Goal: Transaction & Acquisition: Obtain resource

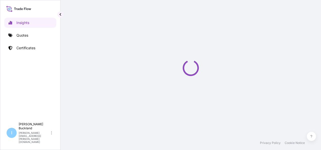
select select "2025"
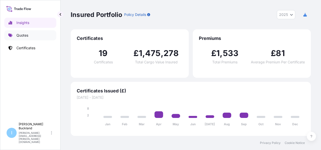
click at [25, 38] on link "Quotes" at bounding box center [30, 35] width 52 height 10
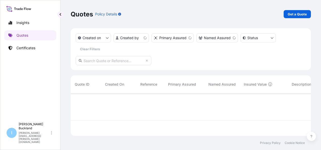
scroll to position [41, 236]
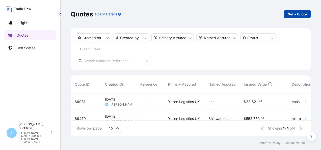
click at [293, 14] on p "Get a Quote" at bounding box center [296, 14] width 19 height 5
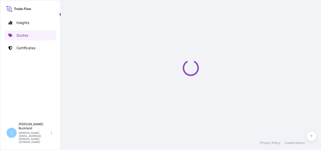
select select "Sea"
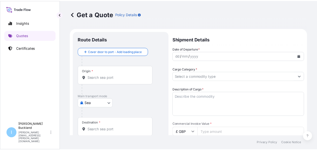
scroll to position [8, 0]
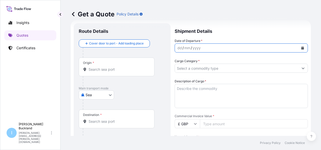
click at [301, 48] on icon "Calendar" at bounding box center [302, 47] width 3 height 3
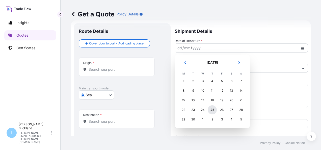
click at [212, 110] on div "25" at bounding box center [211, 109] width 9 height 9
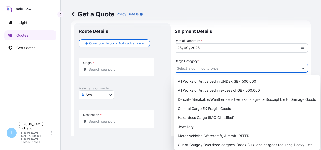
click at [230, 70] on input "Cargo Category *" at bounding box center [236, 68] width 123 height 9
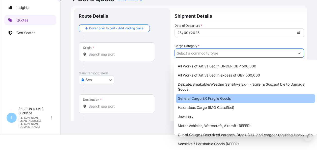
scroll to position [0, 0]
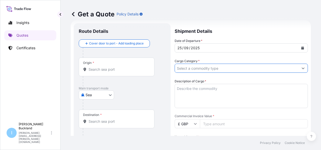
click at [227, 70] on input "Cargo Category *" at bounding box center [236, 68] width 123 height 9
click at [299, 70] on button "Show suggestions" at bounding box center [298, 68] width 9 height 9
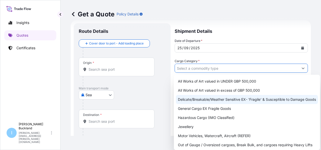
click at [300, 69] on form "Route Details Cover door to port - Add loading place Place of loading Road / [G…" at bounding box center [191, 147] width 240 height 255
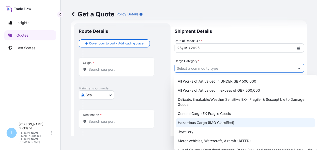
click at [231, 119] on div "Hazardous Cargo (IMO Classified)" at bounding box center [245, 122] width 139 height 9
type input "Hazardous Cargo (IMO Classified)"
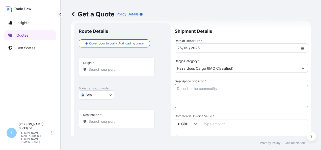
click at [217, 97] on textarea "Description of Cargo *" at bounding box center [240, 96] width 133 height 24
type textarea "perfume"
click at [210, 123] on input "Commercial Invoice Value *" at bounding box center [254, 123] width 108 height 9
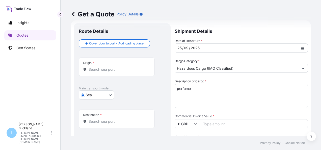
scroll to position [58, 0]
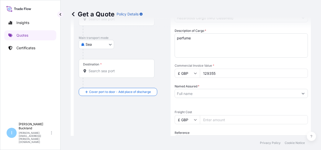
type input "129355"
click at [187, 92] on input "Named Assured *" at bounding box center [235, 93] width 120 height 9
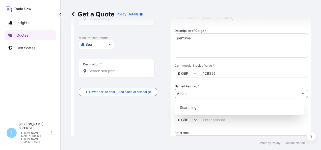
type input "Aman"
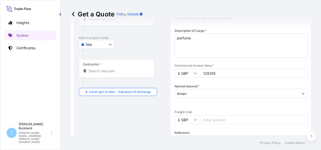
scroll to position [0, 0]
click at [213, 117] on input "Freight Cost" at bounding box center [254, 119] width 108 height 9
type input "2989.56"
click at [227, 107] on div "Date of Departure * [DATE] Cargo Category * Hazardous Cargo (IMO Classified) De…" at bounding box center [240, 86] width 133 height 197
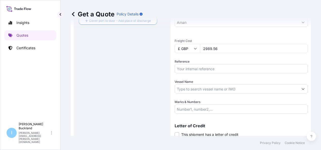
scroll to position [148, 0]
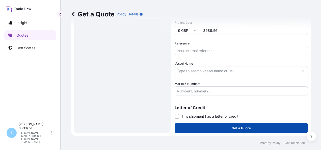
click at [240, 128] on p "Get a Quote" at bounding box center [240, 127] width 19 height 5
click at [234, 125] on button "Get a Quote" at bounding box center [240, 128] width 133 height 10
click at [242, 126] on p "Get a Quote" at bounding box center [240, 127] width 19 height 5
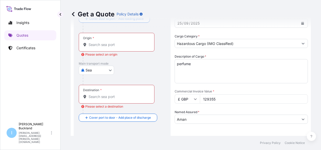
scroll to position [22, 0]
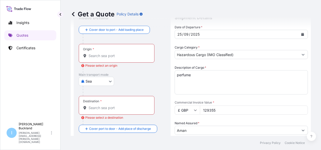
click at [99, 55] on input "Origin * Please select an origin" at bounding box center [117, 55] width 59 height 5
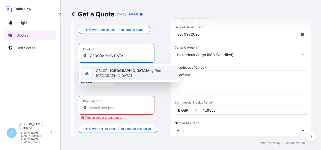
click at [103, 71] on span "GBLGP - [GEOGRAPHIC_DATA], [GEOGRAPHIC_DATA]" at bounding box center [135, 73] width 79 height 10
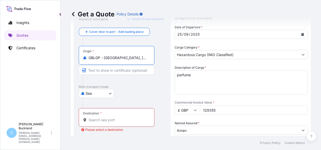
type input "GBLGP - [GEOGRAPHIC_DATA], [GEOGRAPHIC_DATA]"
click at [88, 120] on div at bounding box center [116, 119] width 67 height 5
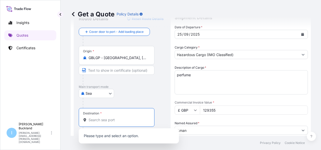
click at [121, 119] on input "Destination * Please select a destination" at bounding box center [117, 119] width 59 height 5
click at [99, 135] on p "Please type and select an option." at bounding box center [129, 135] width 96 height 11
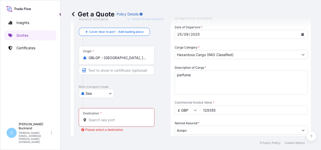
click at [97, 118] on input "Destination * Please select a destination" at bounding box center [117, 119] width 59 height 5
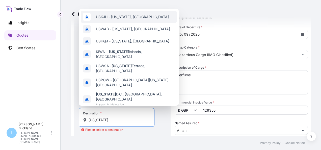
click at [117, 15] on span "USKJH - [US_STATE], [GEOGRAPHIC_DATA]" at bounding box center [132, 16] width 73 height 5
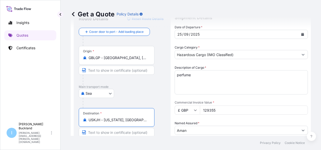
type input "USKJH - [US_STATE], [GEOGRAPHIC_DATA]"
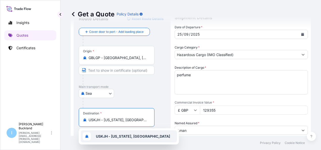
click at [129, 137] on b "USKJH - [US_STATE], [GEOGRAPHIC_DATA]" at bounding box center [133, 136] width 74 height 4
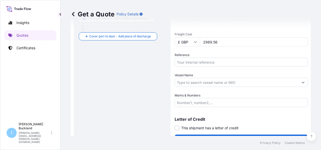
scroll to position [148, 0]
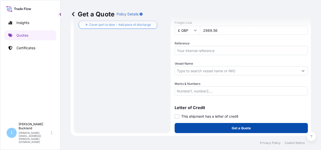
click at [237, 127] on p "Get a Quote" at bounding box center [240, 127] width 19 height 5
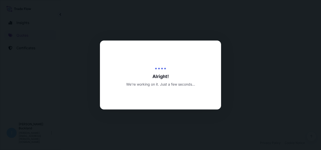
select select "Sea"
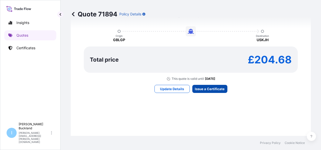
scroll to position [414, 0]
